Goal: Task Accomplishment & Management: Manage account settings

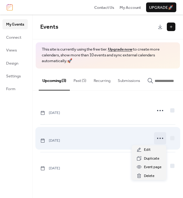
click at [160, 139] on circle at bounding box center [159, 138] width 1 height 1
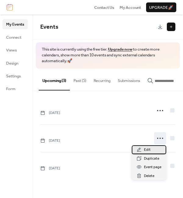
click at [153, 150] on div "Edit" at bounding box center [149, 149] width 34 height 9
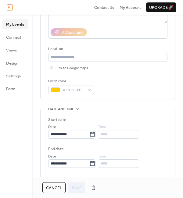
scroll to position [114, 0]
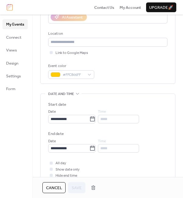
click at [56, 188] on span "Cancel" at bounding box center [54, 188] width 16 height 6
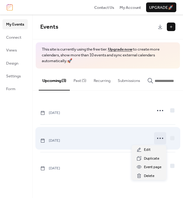
click at [161, 140] on icon at bounding box center [160, 138] width 10 height 10
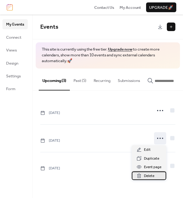
click at [148, 177] on span "Delete" at bounding box center [149, 176] width 10 height 6
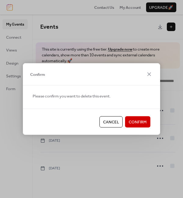
click at [140, 121] on span "Confirm" at bounding box center [138, 122] width 18 height 6
